Goal: Transaction & Acquisition: Purchase product/service

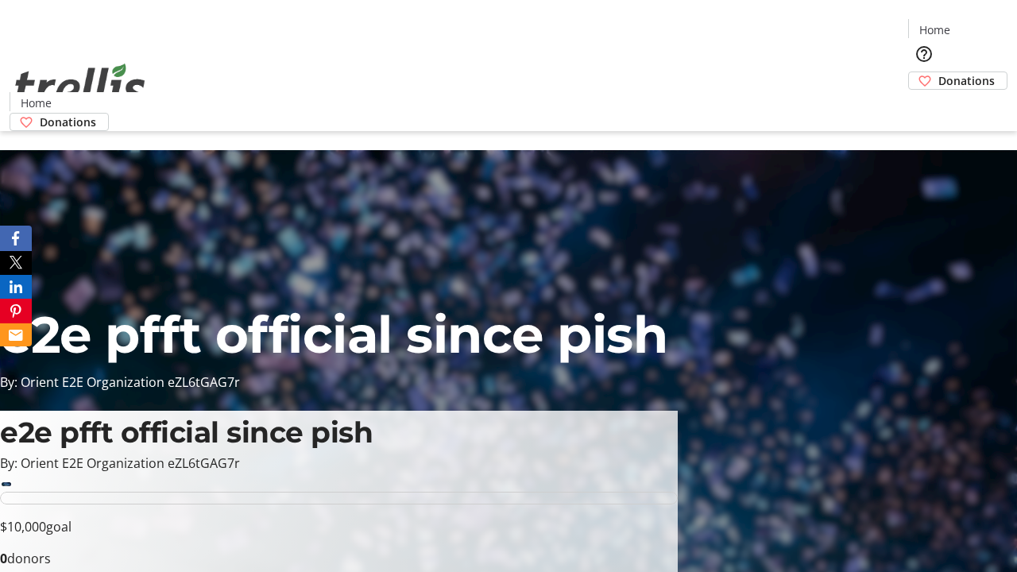
click at [939, 72] on span "Donations" at bounding box center [967, 80] width 56 height 17
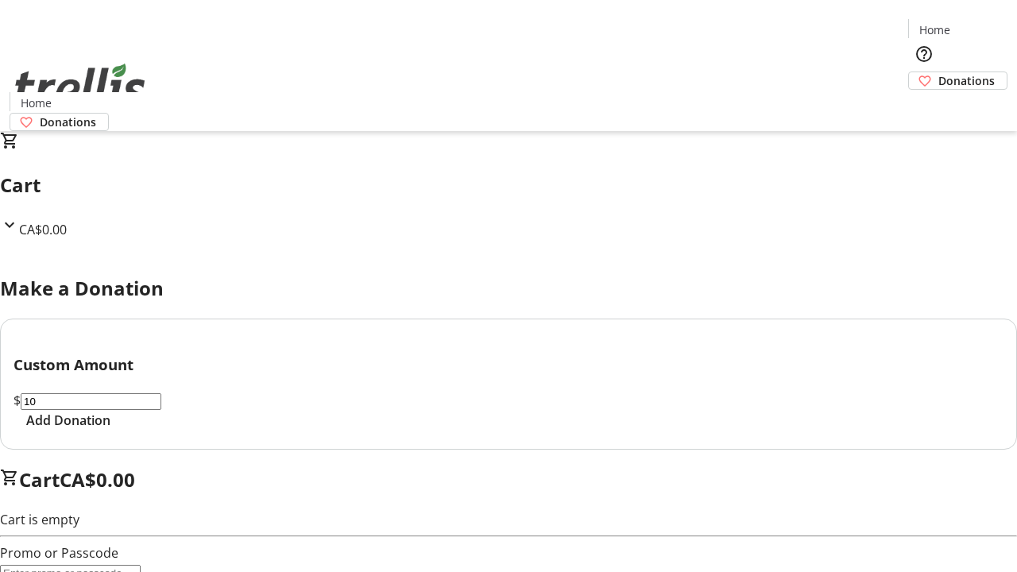
click at [110, 430] on span "Add Donation" at bounding box center [68, 420] width 84 height 19
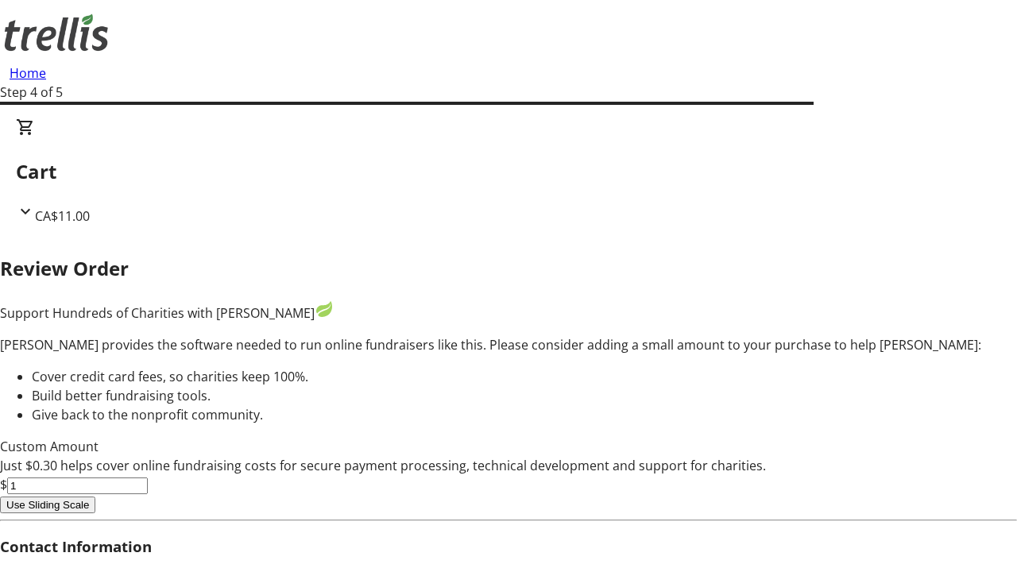
type input "0"
